Goal: Information Seeking & Learning: Learn about a topic

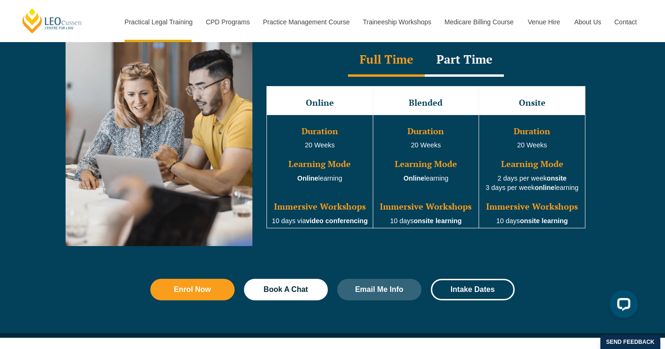
click at [476, 67] on div "Part Time" at bounding box center [464, 60] width 79 height 33
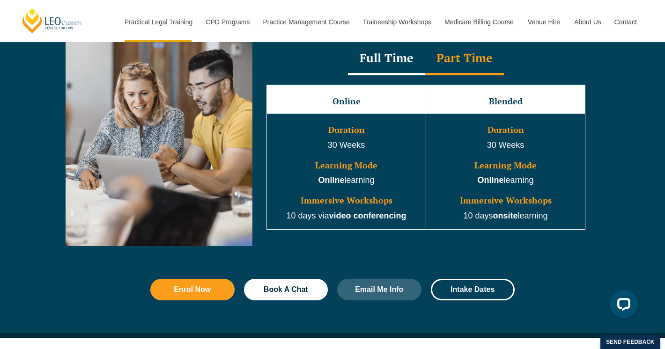
click at [399, 70] on div "Full Time" at bounding box center [386, 59] width 77 height 33
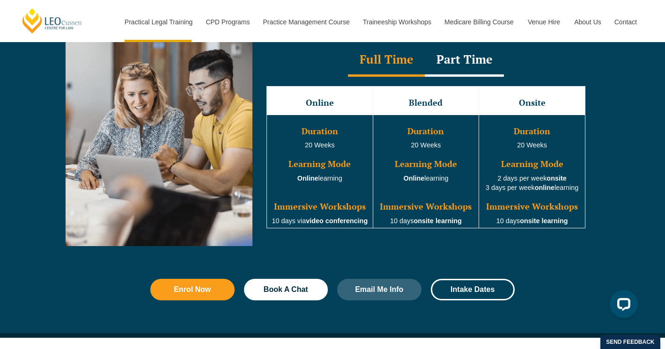
scroll to position [896, 0]
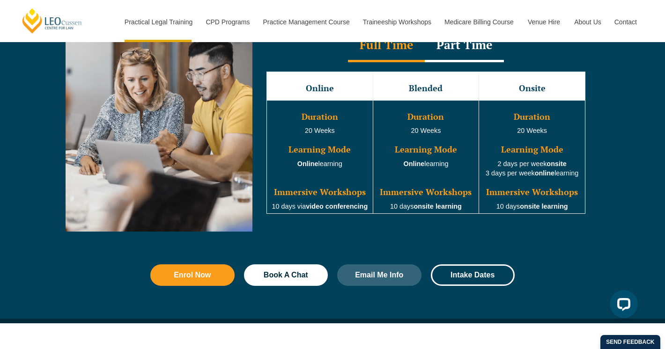
click at [322, 218] on div "Online Blended Onsite Duration 20 Weeks Learning Mode Online learning Immersive…" at bounding box center [426, 143] width 338 height 162
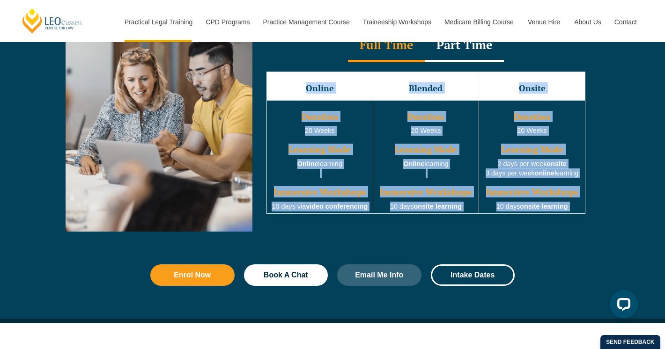
click at [326, 204] on td "Duration 20 Weeks Learning Mode Online learning Immersive Workshops 10 days via…" at bounding box center [320, 157] width 106 height 114
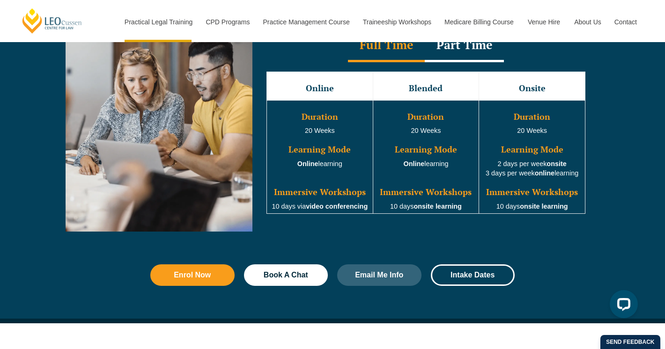
click at [326, 204] on td "Duration 20 Weeks Learning Mode Online learning Immersive Workshops 10 days via…" at bounding box center [320, 157] width 106 height 114
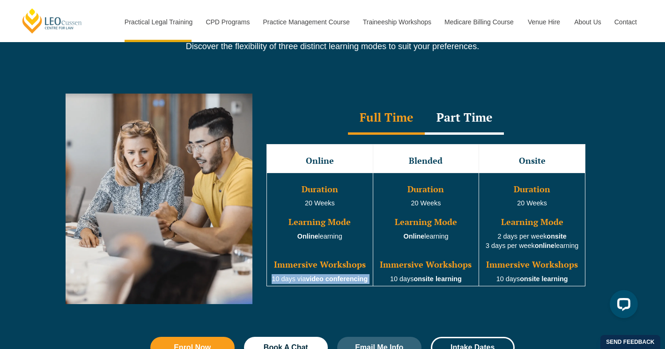
scroll to position [651, 0]
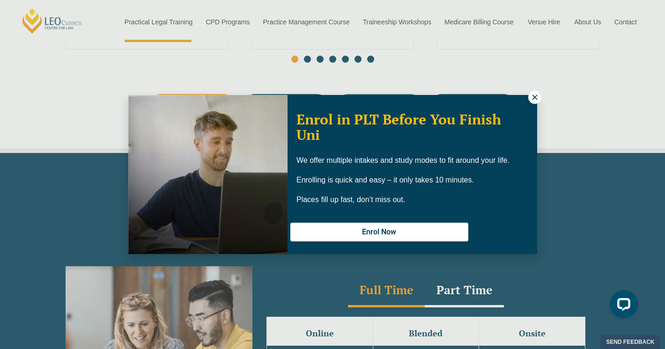
click at [533, 103] on button at bounding box center [534, 97] width 13 height 13
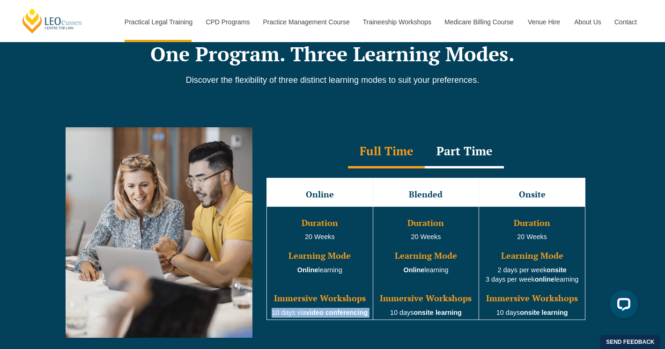
scroll to position [889, 0]
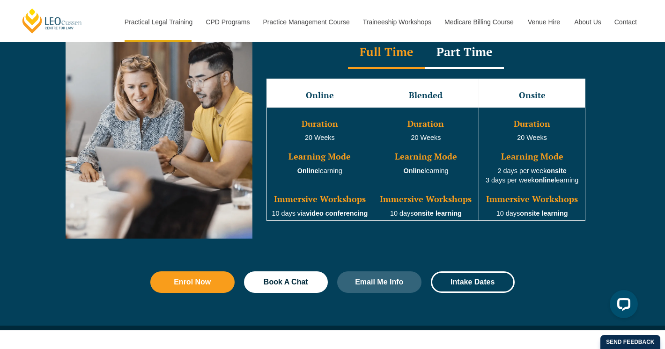
click at [487, 54] on div "Part Time" at bounding box center [464, 53] width 79 height 33
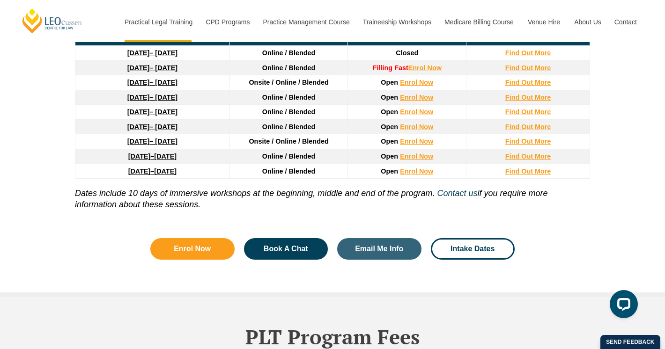
scroll to position [1317, 0]
